Goal: Task Accomplishment & Management: Use online tool/utility

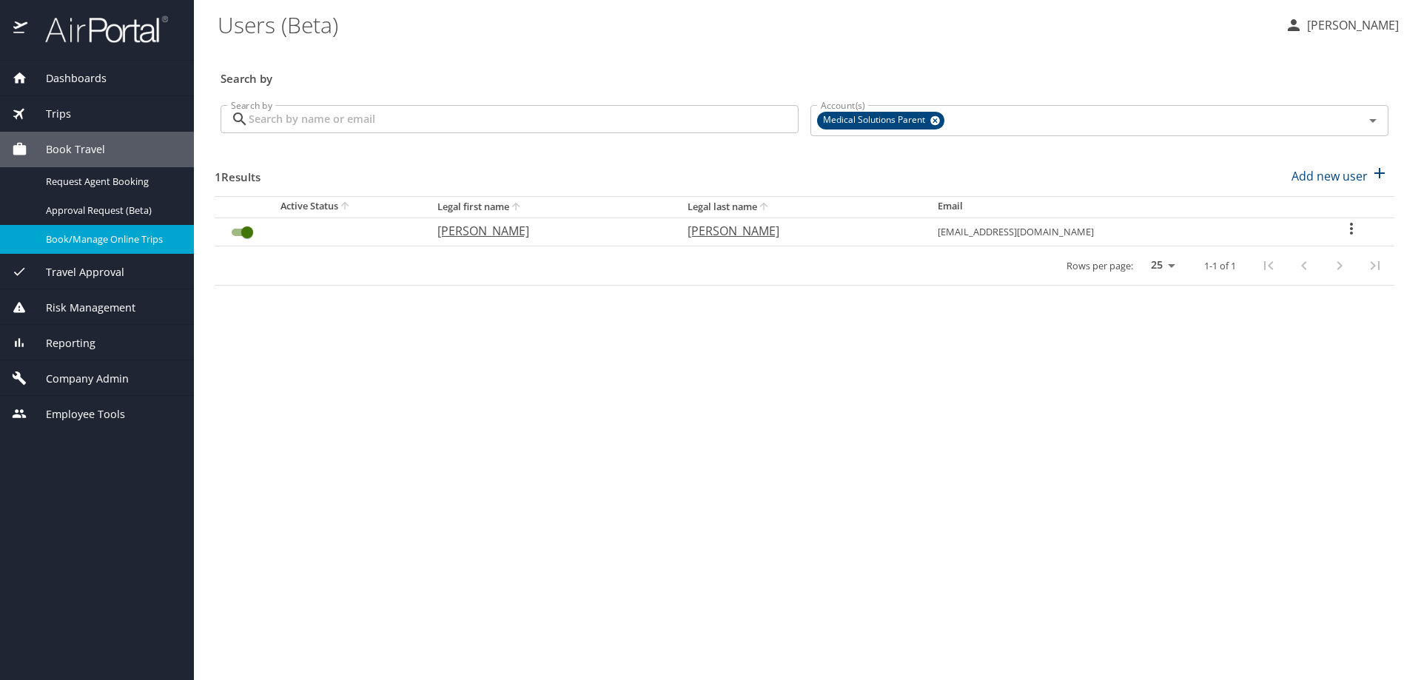
click at [74, 152] on span "Book Travel" at bounding box center [66, 149] width 78 height 16
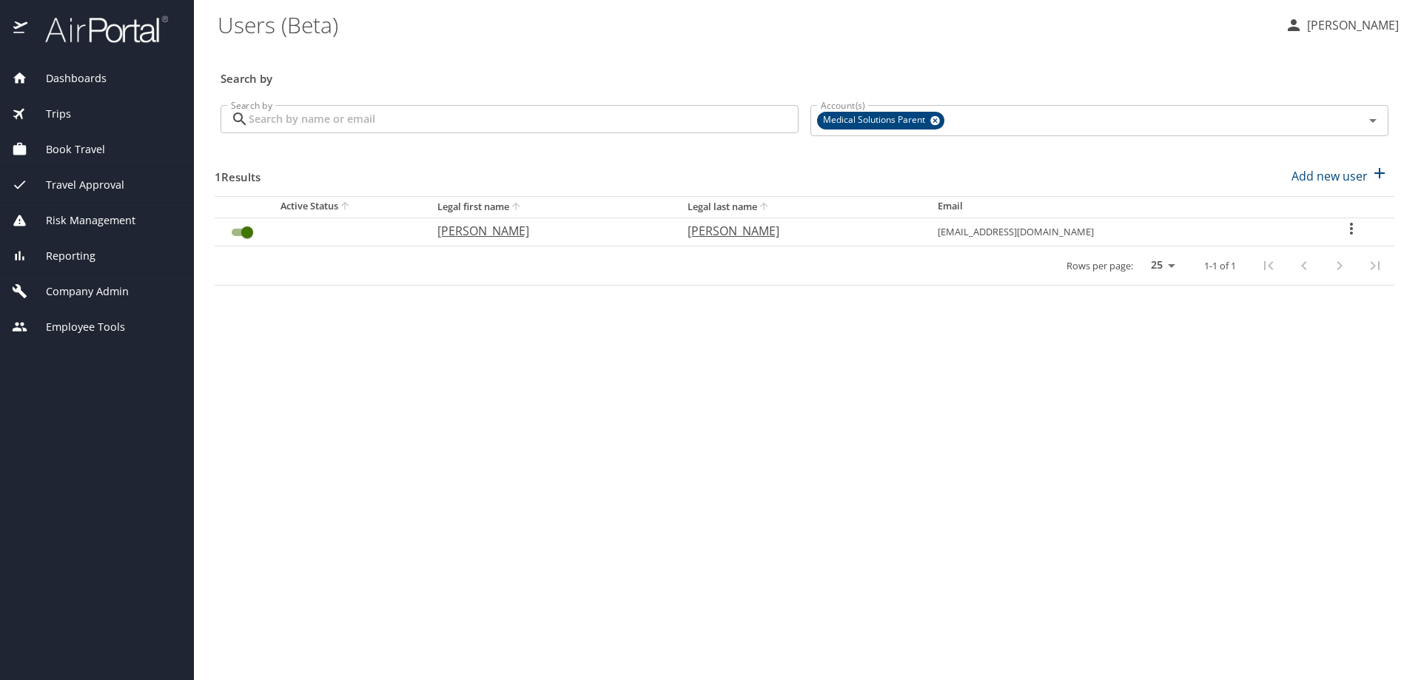
click at [77, 150] on span "Book Travel" at bounding box center [66, 149] width 78 height 16
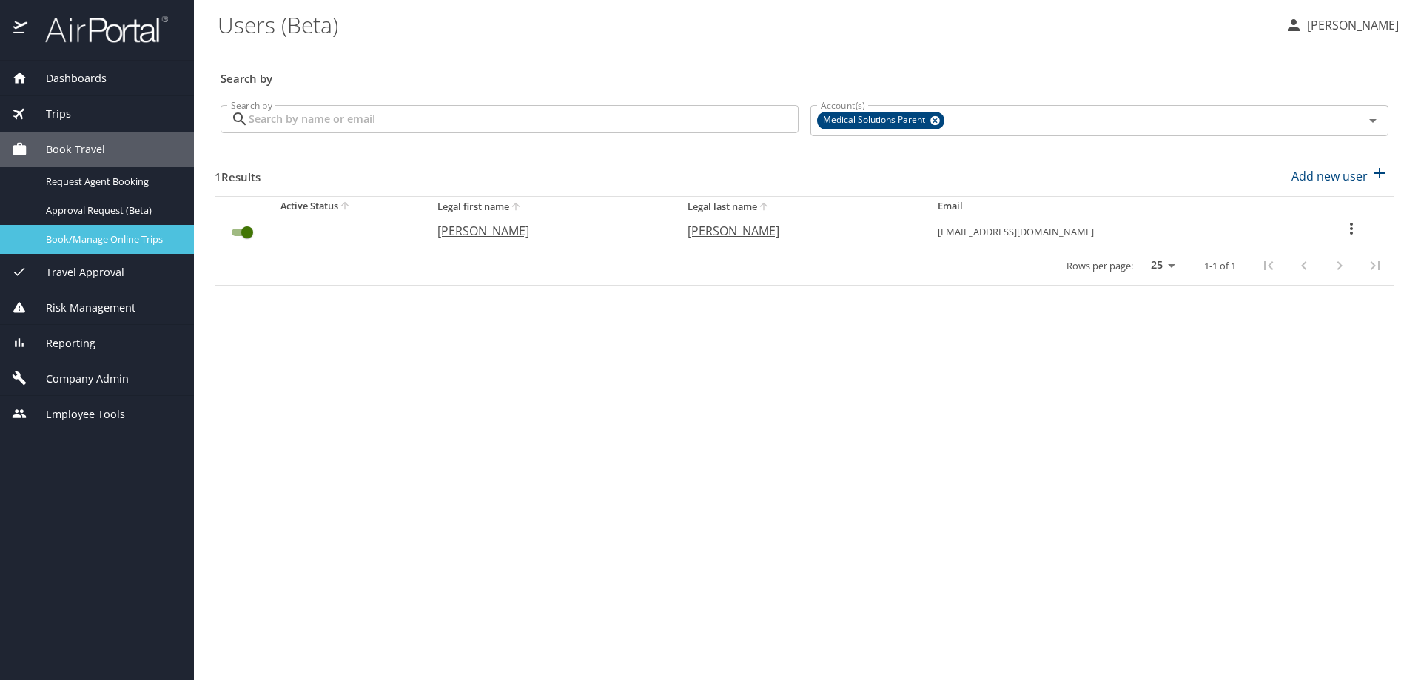
click at [92, 238] on span "Book/Manage Online Trips" at bounding box center [111, 239] width 130 height 14
